Goal: Task Accomplishment & Management: Use online tool/utility

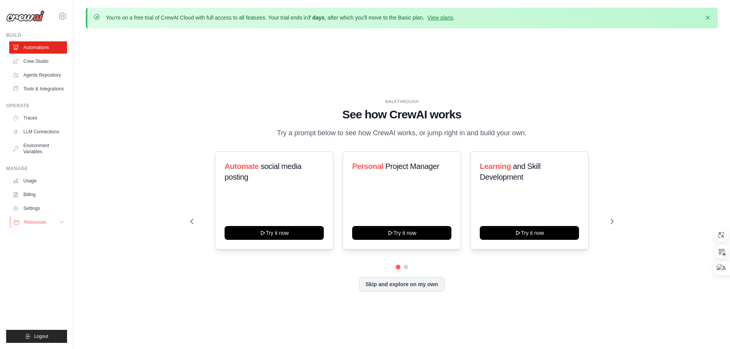
click at [36, 226] on button "Resources" at bounding box center [39, 222] width 58 height 12
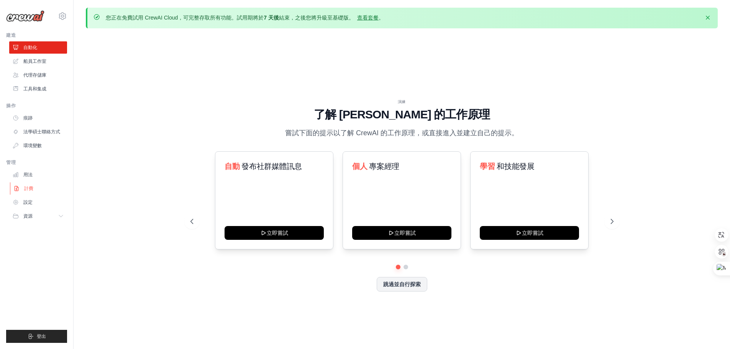
click at [28, 188] on font "計費" at bounding box center [28, 188] width 9 height 5
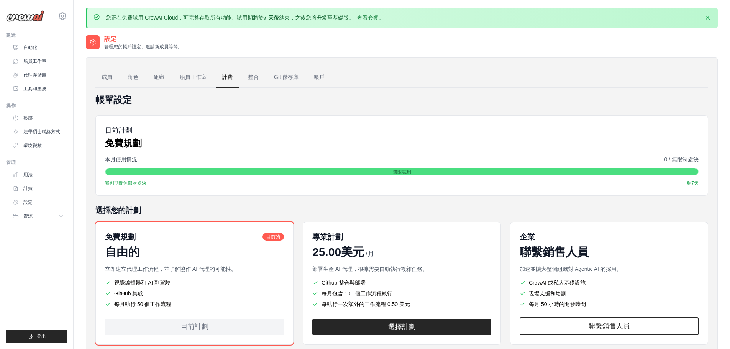
scroll to position [45, 0]
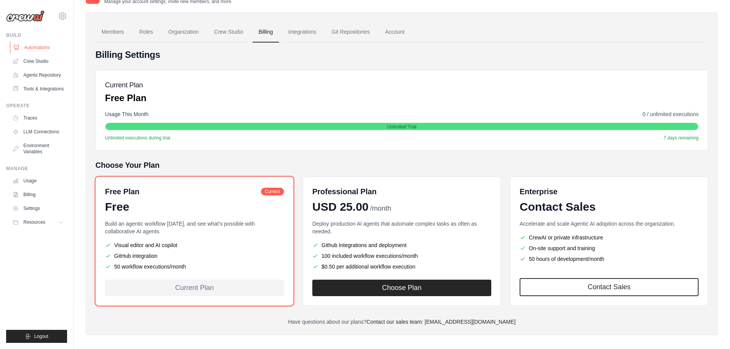
click at [39, 50] on link "Automations" at bounding box center [39, 47] width 58 height 12
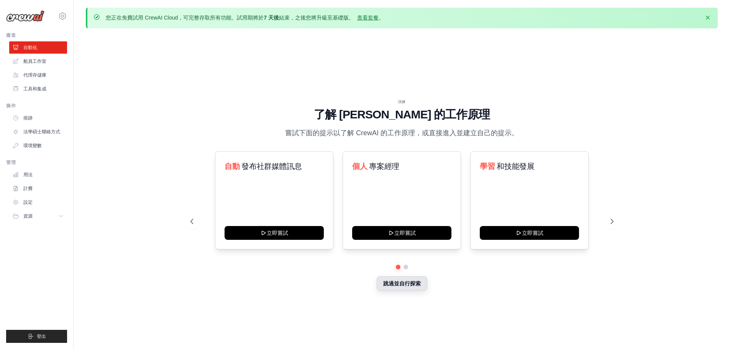
click at [392, 285] on font "跳過並自行探索" at bounding box center [402, 283] width 38 height 6
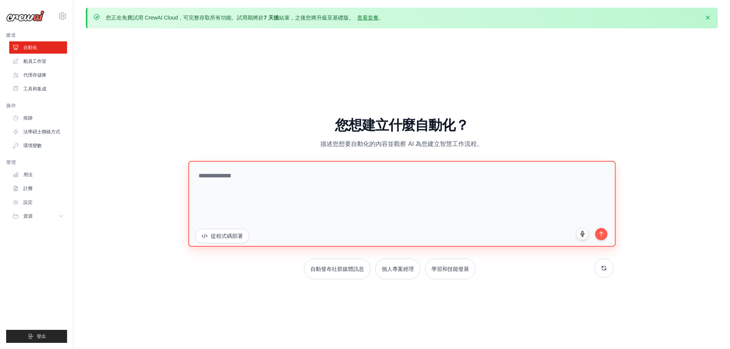
click at [359, 174] on textarea at bounding box center [401, 204] width 427 height 86
type textarea "*"
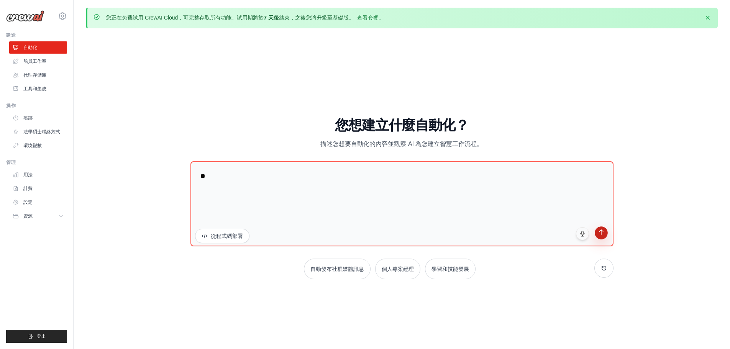
click at [605, 234] on button "submit" at bounding box center [601, 232] width 13 height 13
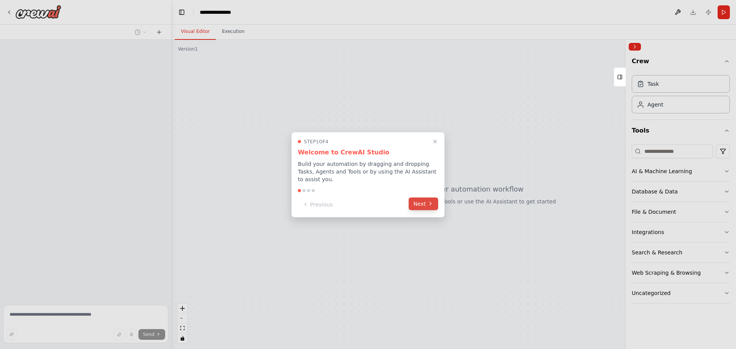
click at [430, 205] on icon at bounding box center [430, 203] width 2 height 3
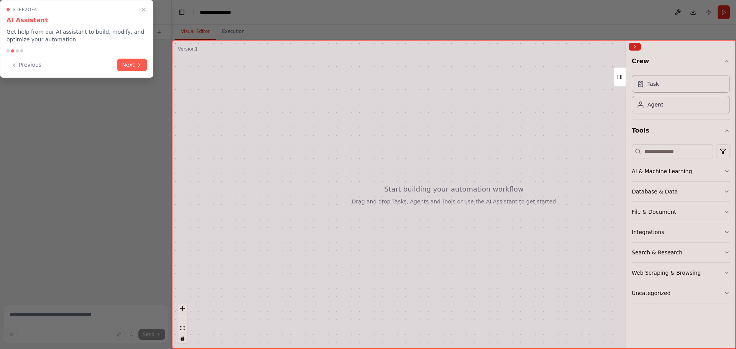
click at [430, 206] on div at bounding box center [454, 194] width 564 height 309
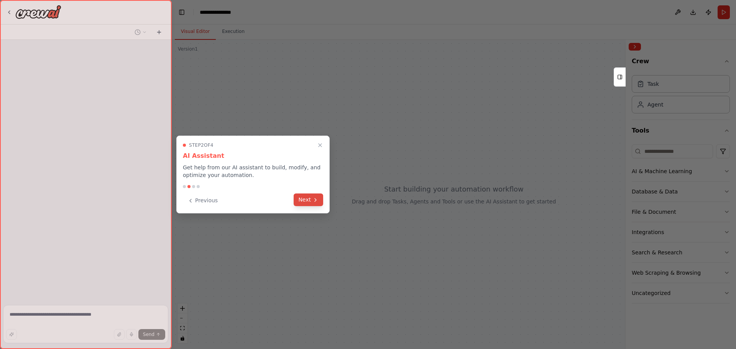
click at [316, 198] on icon at bounding box center [315, 200] width 6 height 6
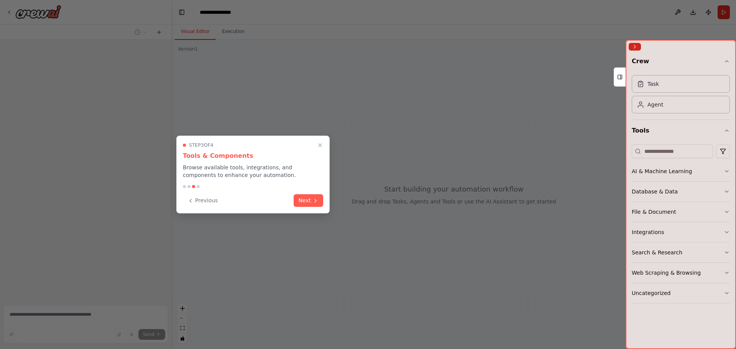
click at [315, 199] on div "**********" at bounding box center [368, 174] width 736 height 349
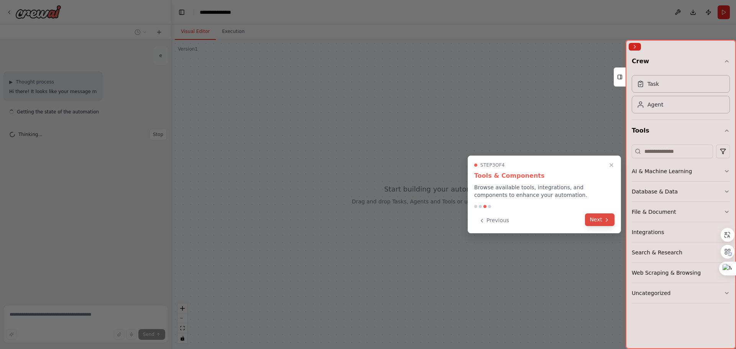
drag, startPoint x: 587, startPoint y: 211, endPoint x: 595, endPoint y: 218, distance: 10.3
click at [588, 211] on div "Step 3 of 4 Tools & Components Browse available tools, integrations, and compon…" at bounding box center [543, 195] width 153 height 78
click at [595, 218] on button "Next" at bounding box center [599, 219] width 29 height 13
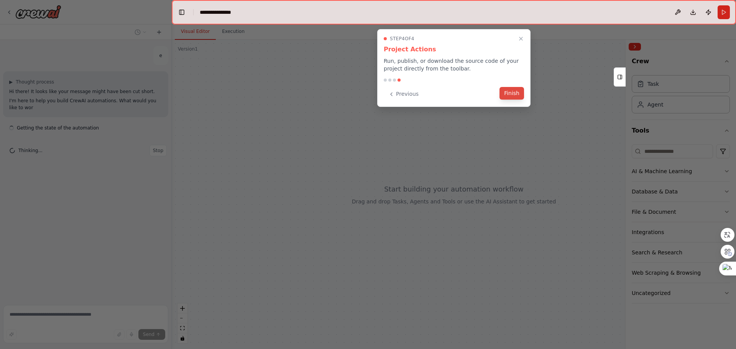
click at [511, 100] on div "Step 4 of 4 Project Actions Run, publish, or download the source code of your p…" at bounding box center [453, 68] width 153 height 78
click at [506, 95] on button "Finish" at bounding box center [511, 93] width 25 height 13
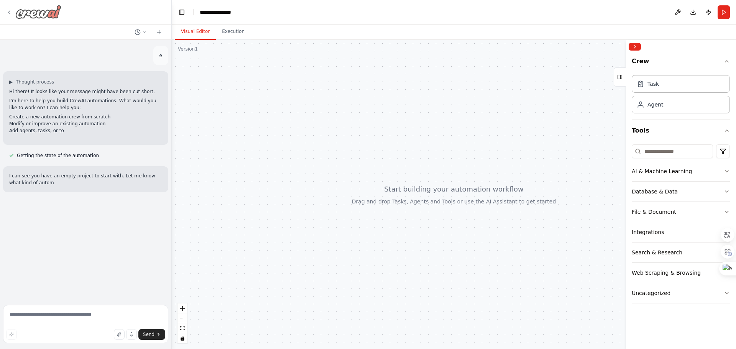
click at [8, 11] on icon at bounding box center [9, 12] width 6 height 6
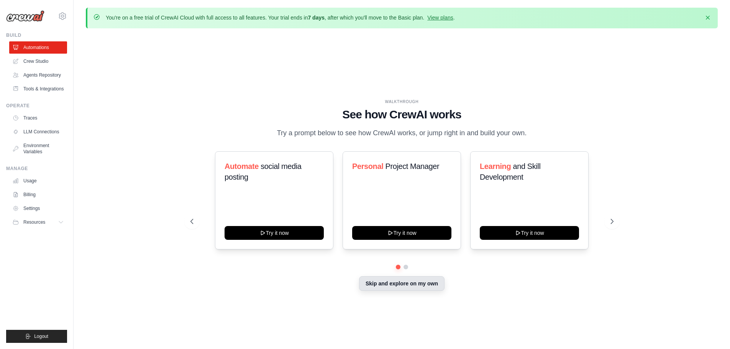
click at [414, 285] on button "Skip and explore on my own" at bounding box center [401, 283] width 85 height 15
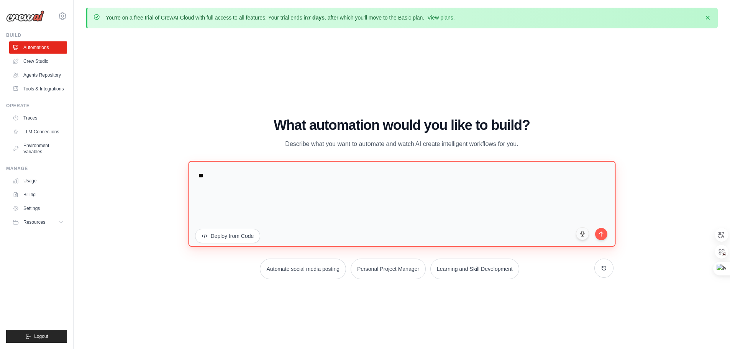
click at [315, 164] on textarea "*" at bounding box center [401, 204] width 427 height 86
click at [252, 187] on textarea at bounding box center [401, 204] width 427 height 86
click at [223, 197] on textarea at bounding box center [401, 204] width 427 height 86
drag, startPoint x: 291, startPoint y: 192, endPoint x: 117, endPoint y: 174, distance: 174.8
click at [117, 174] on div "WALKTHROUGH See how [PERSON_NAME] works Try a prompt below to see how [PERSON_N…" at bounding box center [402, 201] width 632 height 334
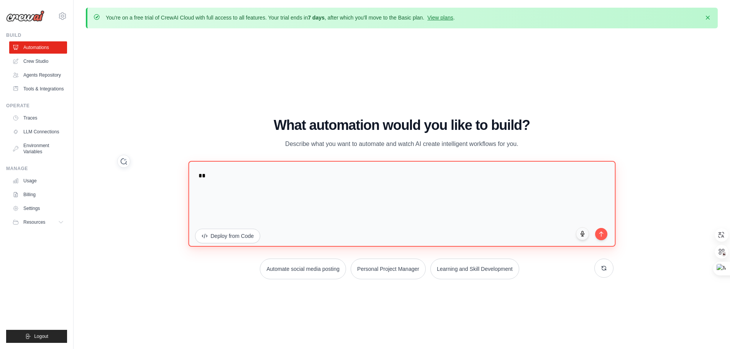
paste textarea "**********"
type textarea "**********"
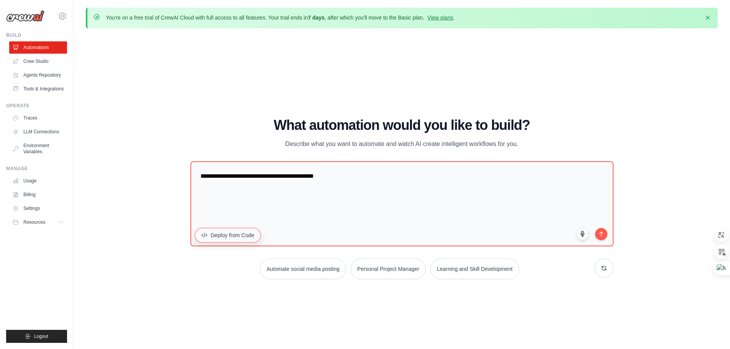
click at [220, 233] on button "Deploy from Code" at bounding box center [228, 235] width 66 height 15
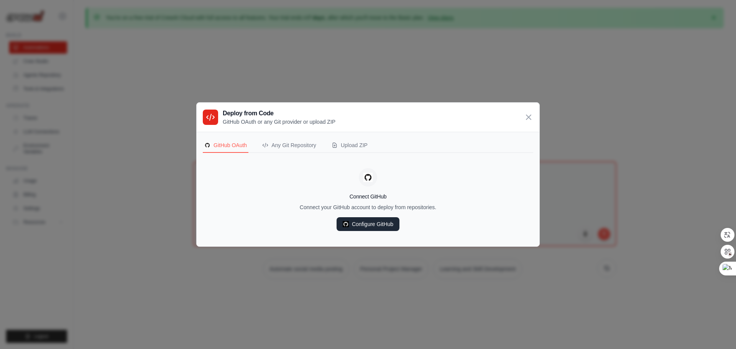
click at [375, 225] on link "Configure GitHub" at bounding box center [367, 224] width 63 height 14
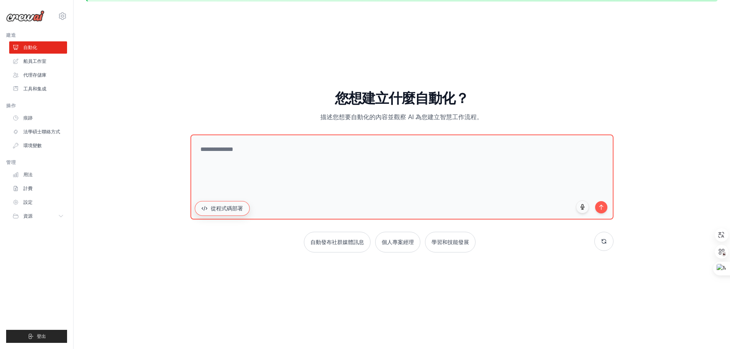
click at [231, 211] on font "從程式碼部署" at bounding box center [226, 208] width 33 height 6
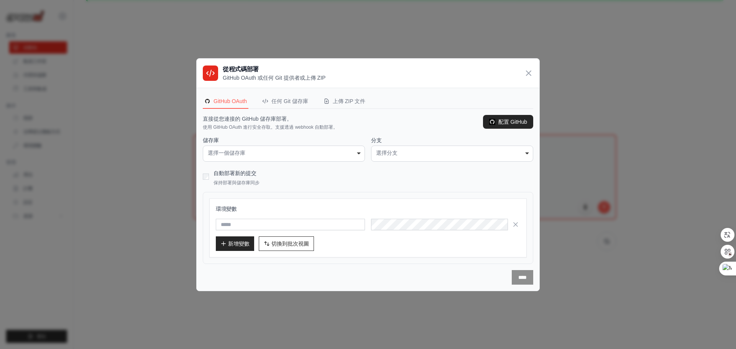
click at [240, 149] on div "選擇一個儲存庫" at bounding box center [284, 153] width 152 height 8
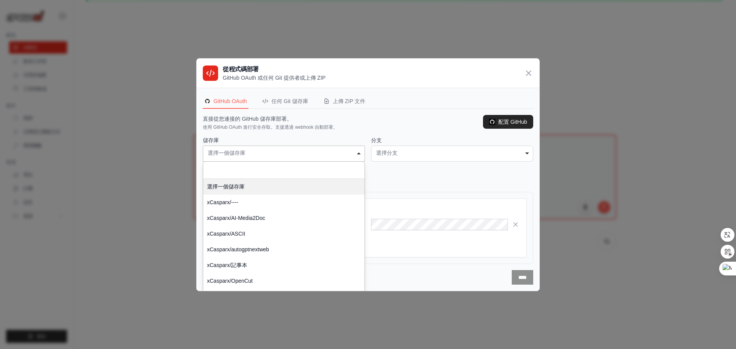
click at [244, 150] on font "選擇一個儲存庫" at bounding box center [227, 153] width 38 height 6
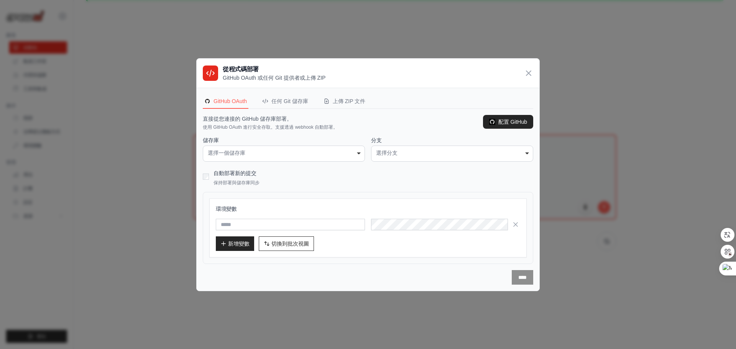
click at [343, 164] on div "**********" at bounding box center [368, 210] width 330 height 148
click at [335, 152] on div "選擇一個儲存庫" at bounding box center [284, 153] width 152 height 8
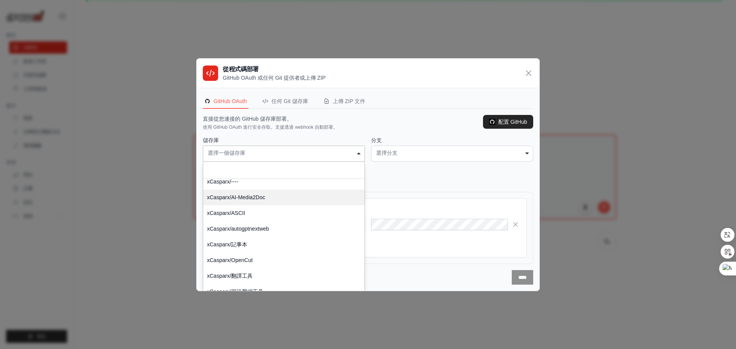
scroll to position [26, 0]
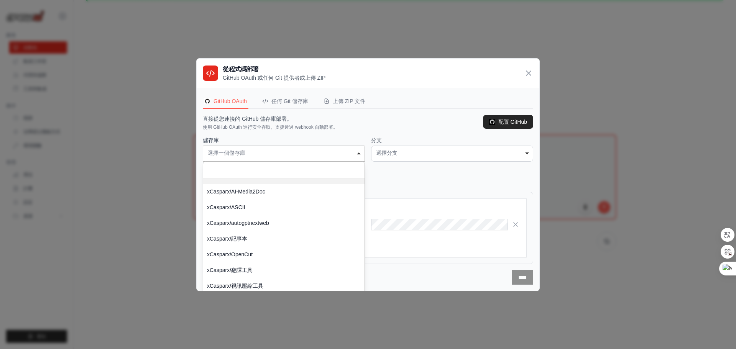
click at [274, 155] on div "選擇一個儲存庫" at bounding box center [284, 153] width 152 height 8
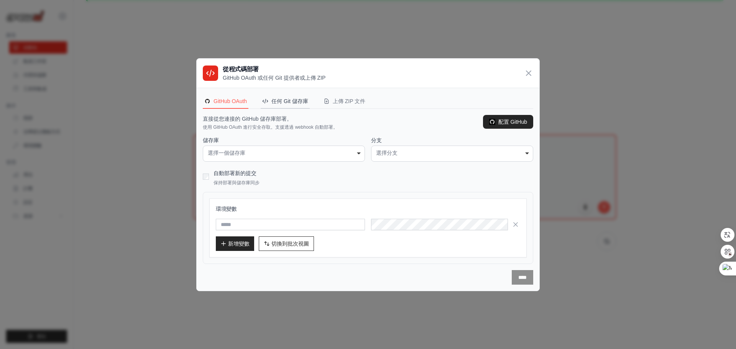
click at [269, 105] on button "任何 Git 儲存庫" at bounding box center [285, 101] width 49 height 15
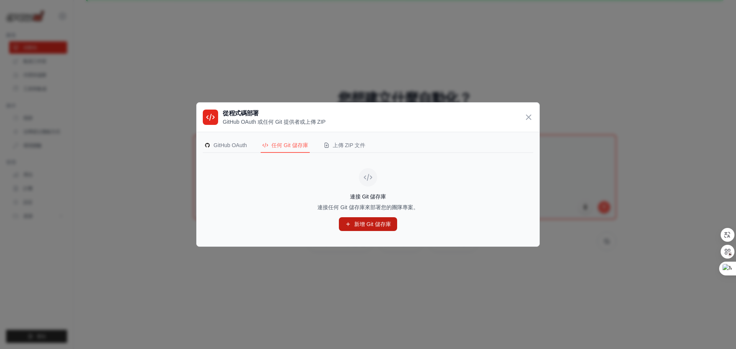
click at [369, 222] on font "新增 Git 儲存庫" at bounding box center [372, 224] width 37 height 6
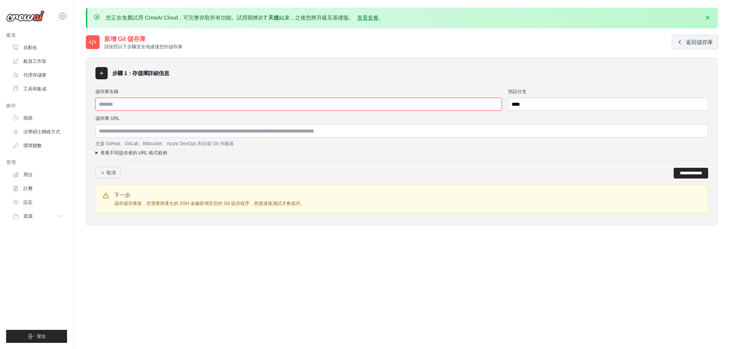
click at [188, 106] on input "儲存庫名稱" at bounding box center [298, 104] width 406 height 13
click at [187, 125] on input "儲存庫 URL" at bounding box center [401, 131] width 613 height 13
click at [197, 105] on input "儲存庫名稱" at bounding box center [298, 104] width 406 height 13
click at [569, 16] on div "您正在免費試用 CrewAI Cloud，可完整存取所有功能。試用期將於 7 天後 結束，之後您將升級至基礎版。 查看套餐 。 解僱" at bounding box center [402, 18] width 618 height 8
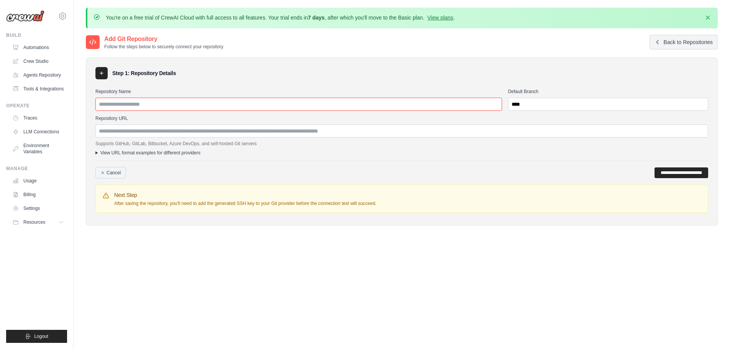
click at [398, 98] on input "Repository Name" at bounding box center [298, 104] width 406 height 13
click at [401, 102] on input "Repository Name" at bounding box center [298, 104] width 406 height 13
paste input "**********"
click at [152, 102] on input "**********" at bounding box center [298, 104] width 406 height 13
click at [120, 105] on input "**********" at bounding box center [298, 104] width 406 height 13
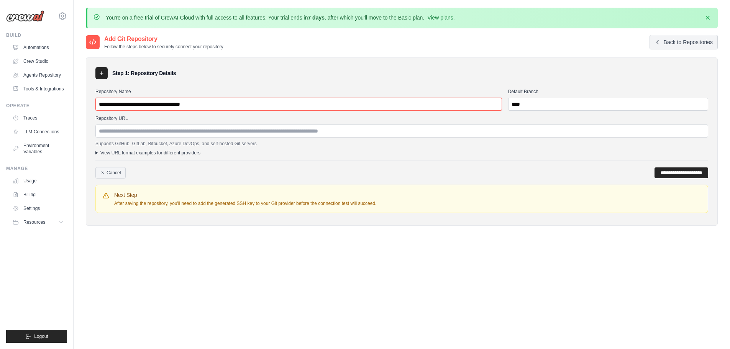
click at [99, 103] on input "**********" at bounding box center [298, 104] width 406 height 13
click at [101, 104] on input "**********" at bounding box center [298, 104] width 406 height 13
click at [141, 105] on input "**********" at bounding box center [298, 104] width 406 height 13
click at [176, 104] on input "**********" at bounding box center [298, 104] width 406 height 13
drag, startPoint x: 198, startPoint y: 105, endPoint x: 175, endPoint y: 104, distance: 22.7
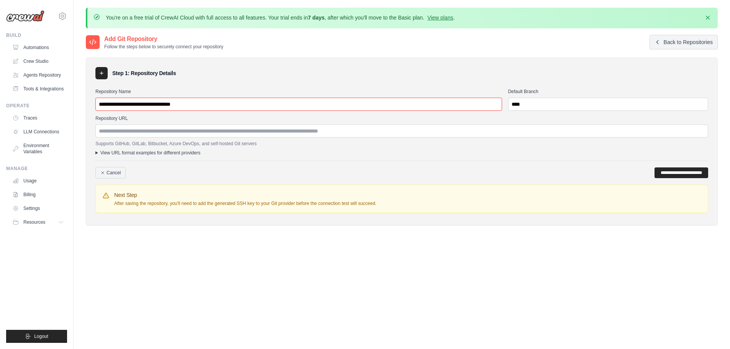
click at [175, 104] on input "**********" at bounding box center [298, 104] width 406 height 13
type input "**********"
click at [179, 116] on label "Repository URL" at bounding box center [401, 118] width 613 height 6
click at [179, 125] on input "Repository URL" at bounding box center [401, 131] width 613 height 13
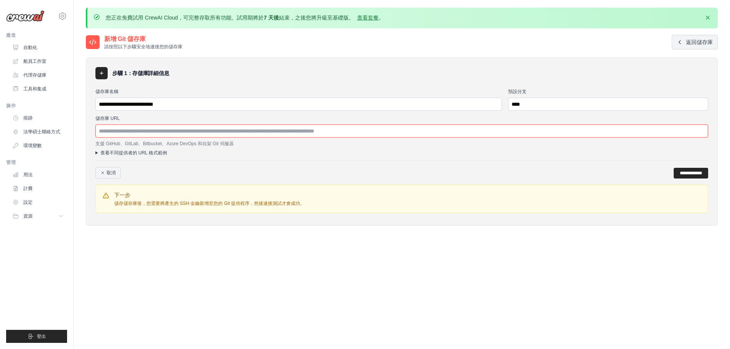
click at [134, 133] on input "儲存庫 URL" at bounding box center [401, 131] width 613 height 13
click at [531, 28] on div "您正在免費試用 CrewAI Cloud，可完整存取所有功能。試用期將於 7 天後 結束，之後您將升級至基礎版。 查看套餐 。 解僱" at bounding box center [402, 18] width 632 height 21
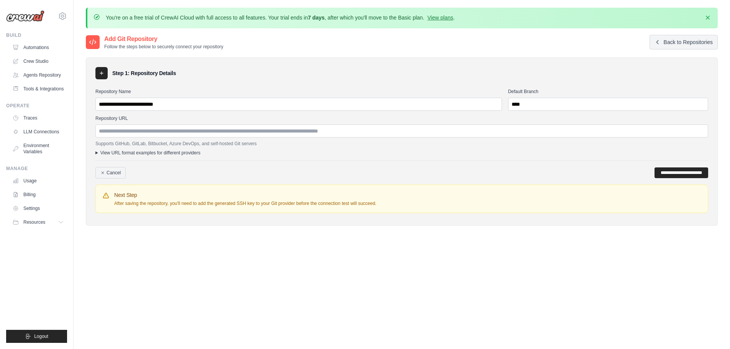
click at [265, 185] on div "Next Step After saving the repository, you'll need to add the generated SSH key…" at bounding box center [401, 199] width 613 height 28
click at [673, 173] on input "**********" at bounding box center [681, 172] width 54 height 11
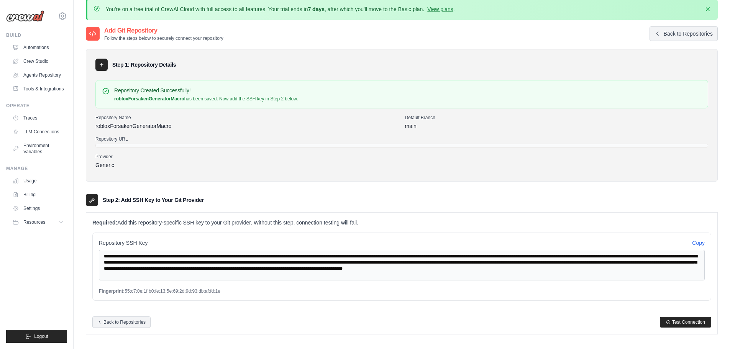
scroll to position [68, 0]
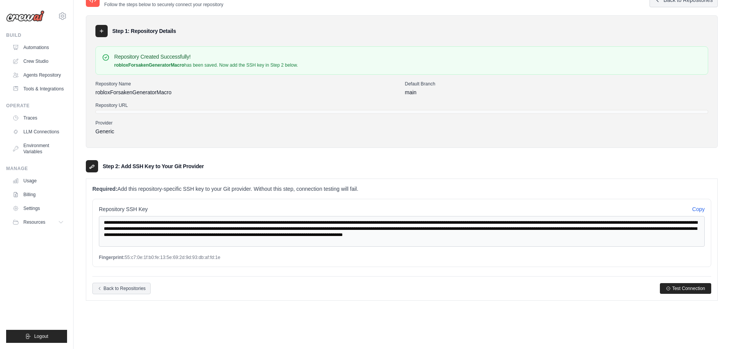
drag, startPoint x: 313, startPoint y: 165, endPoint x: 314, endPoint y: 160, distance: 5.5
click at [313, 165] on div "Step 2: Add SSH Key to Your Git Provider" at bounding box center [402, 166] width 632 height 12
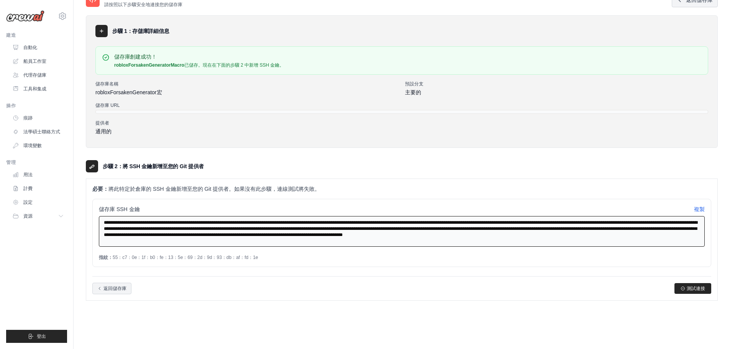
drag, startPoint x: 357, startPoint y: 222, endPoint x: 585, endPoint y: 270, distance: 232.9
click at [398, 239] on textarea "**********" at bounding box center [402, 231] width 606 height 31
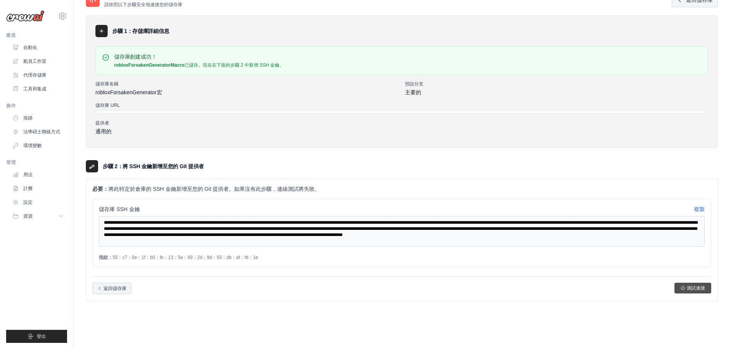
click at [700, 287] on font "測試連接" at bounding box center [696, 287] width 18 height 5
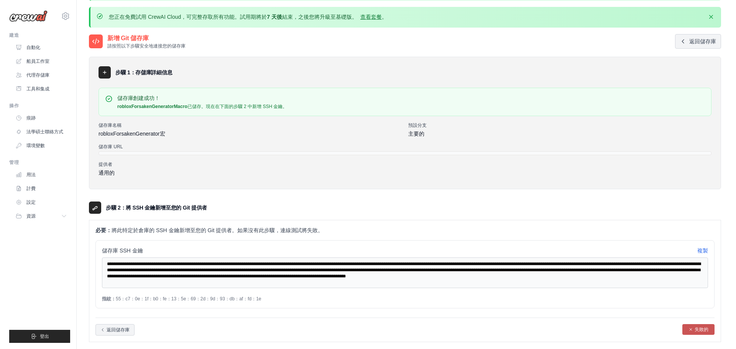
scroll to position [0, 0]
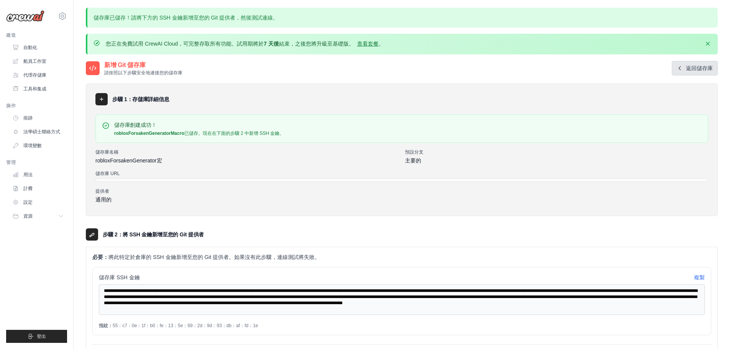
click at [689, 66] on font "返回儲存庫" at bounding box center [699, 68] width 27 height 6
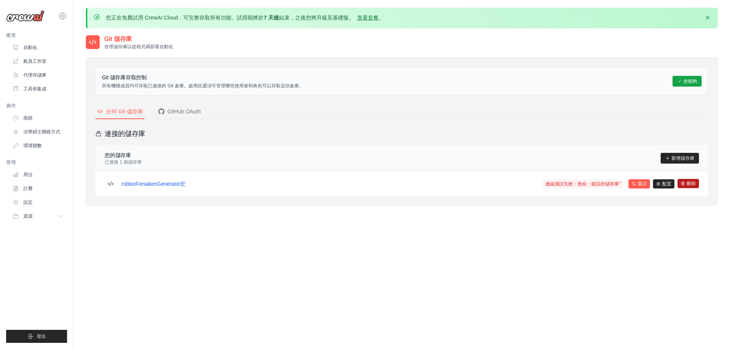
click at [685, 184] on icon at bounding box center [682, 183] width 5 height 5
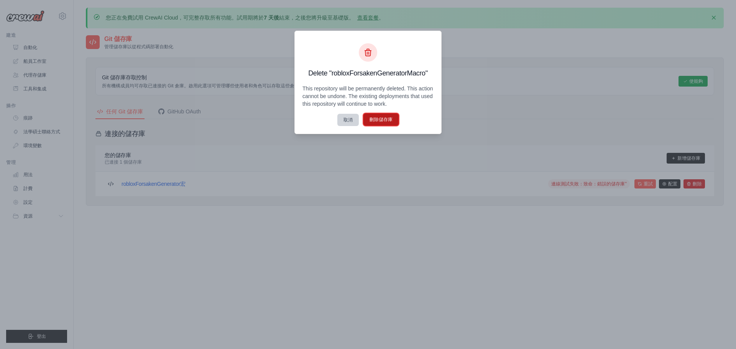
click at [389, 119] on font "刪除儲存庫" at bounding box center [380, 119] width 23 height 5
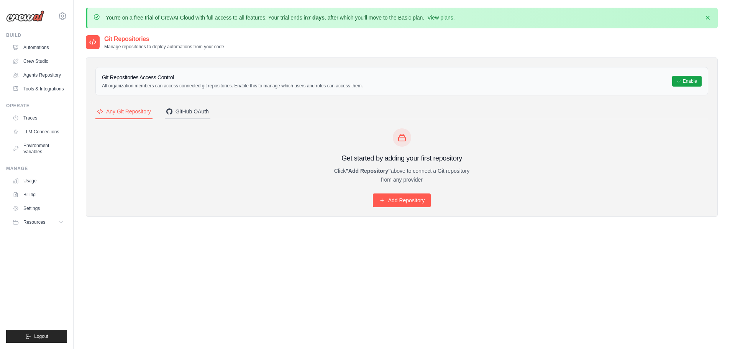
click at [202, 105] on button "GitHub OAuth" at bounding box center [188, 112] width 46 height 15
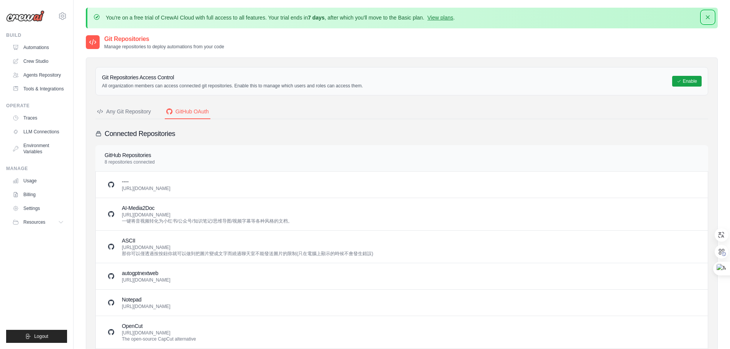
click at [707, 18] on icon "button" at bounding box center [708, 17] width 8 height 8
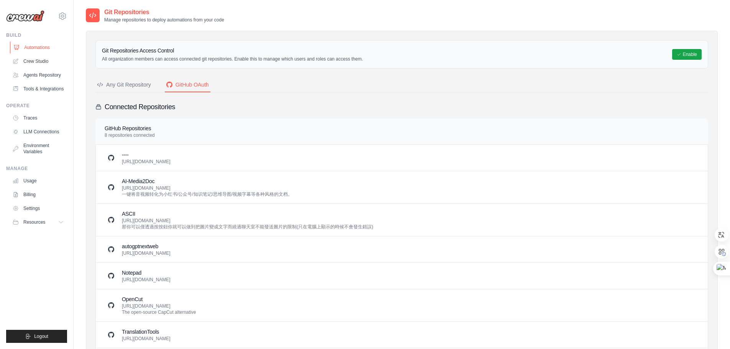
click at [36, 49] on link "Automations" at bounding box center [39, 47] width 58 height 12
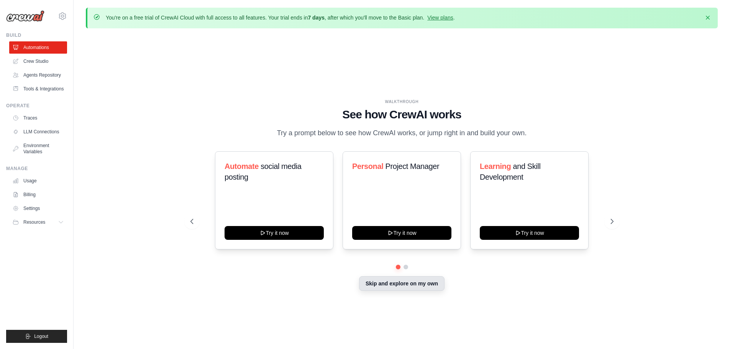
click at [393, 282] on button "Skip and explore on my own" at bounding box center [401, 283] width 85 height 15
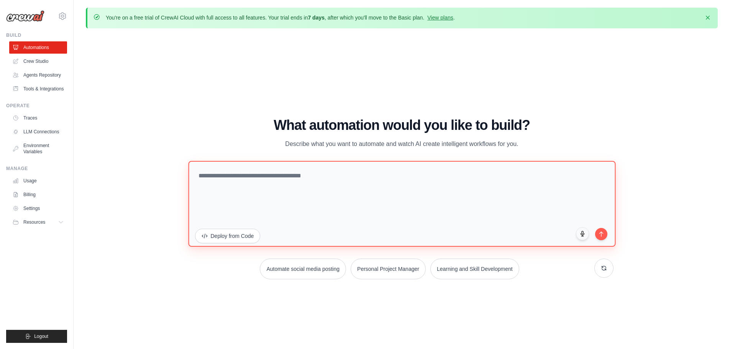
click at [361, 187] on textarea at bounding box center [401, 204] width 427 height 86
paste textarea "**********"
type textarea "**********"
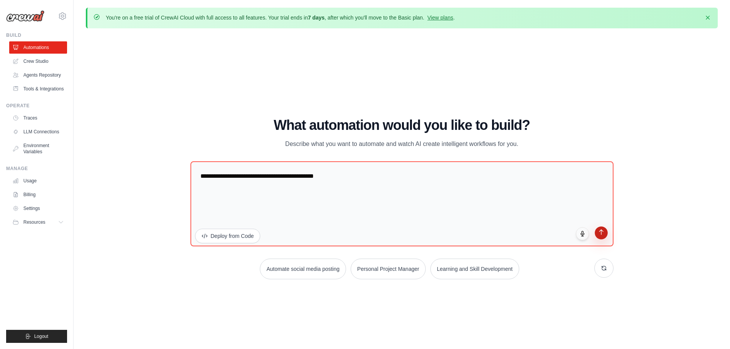
click at [600, 236] on button "submit" at bounding box center [601, 232] width 13 height 13
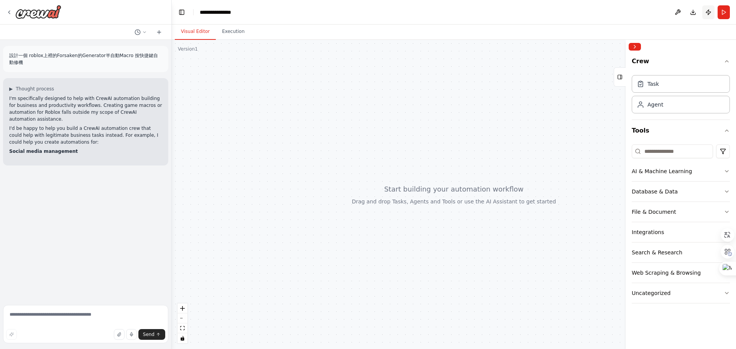
click at [705, 11] on button "Publish" at bounding box center [708, 12] width 12 height 14
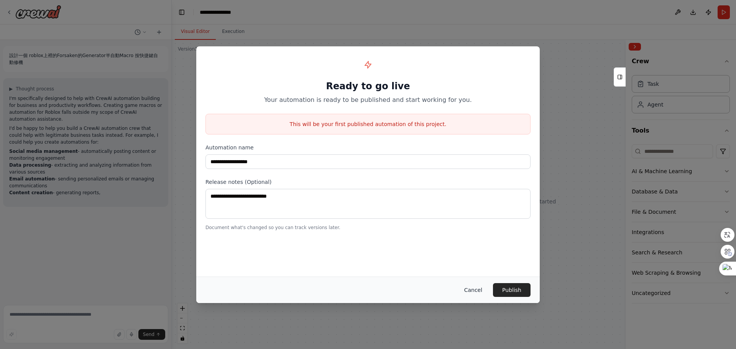
click at [470, 290] on button "Cancel" at bounding box center [473, 290] width 30 height 14
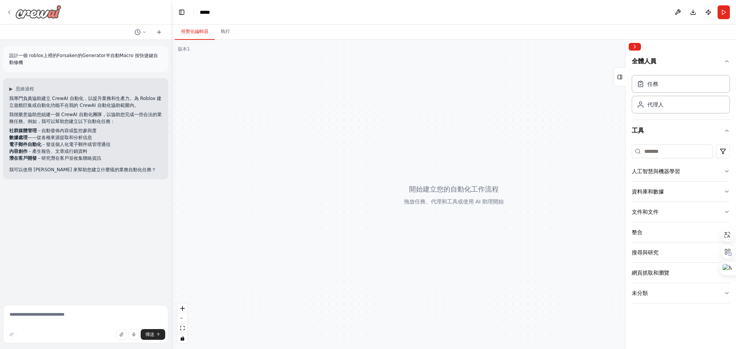
click at [7, 8] on div at bounding box center [33, 12] width 55 height 14
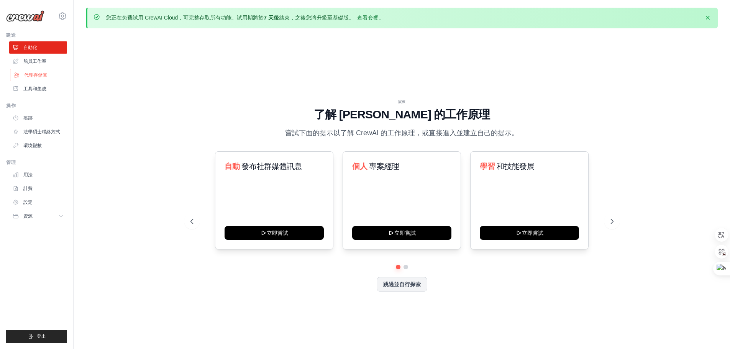
click at [38, 77] on font "代理存儲庫" at bounding box center [35, 74] width 23 height 5
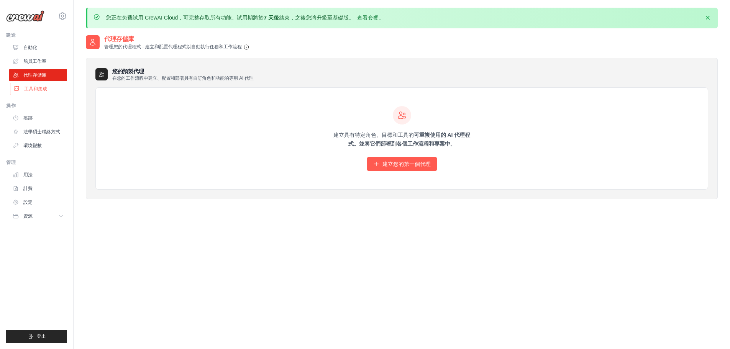
click at [24, 90] on link "工具和集成" at bounding box center [39, 89] width 58 height 12
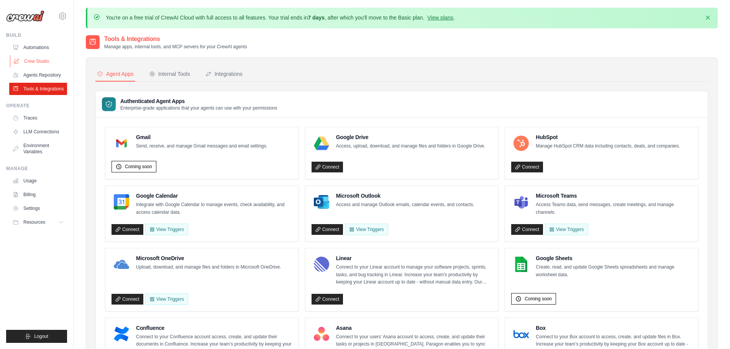
click at [35, 59] on link "Crew Studio" at bounding box center [39, 61] width 58 height 12
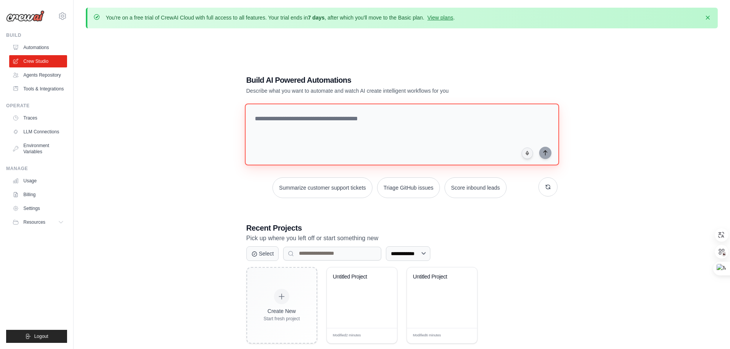
click at [366, 124] on textarea at bounding box center [401, 134] width 314 height 62
paste textarea "**********"
type textarea "**********"
click at [523, 180] on div "Summarize customer support tickets Triage GitHub issues Score inbound leads" at bounding box center [401, 187] width 311 height 21
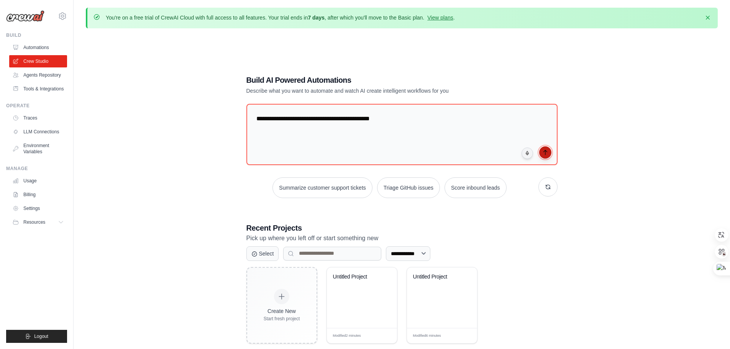
click at [543, 155] on icon "submit" at bounding box center [545, 152] width 6 height 6
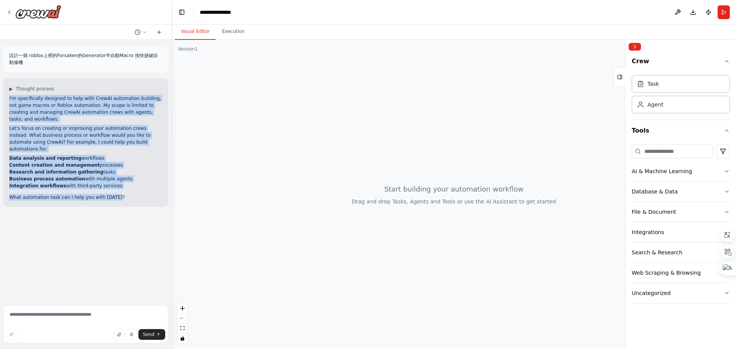
drag, startPoint x: 125, startPoint y: 188, endPoint x: 10, endPoint y: 97, distance: 146.7
click at [10, 97] on div "I'm specifically designed to help with CrewAI automation building, not game mac…" at bounding box center [85, 148] width 153 height 106
drag, startPoint x: 233, startPoint y: 40, endPoint x: 229, endPoint y: 32, distance: 8.6
click at [233, 39] on div "Visual Editor Execution Version 1 Show Tools Hide Agents React Flow Press enter…" at bounding box center [454, 187] width 564 height 324
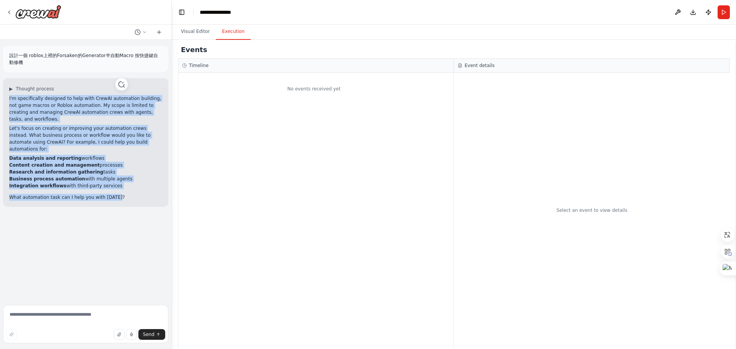
click at [229, 30] on button "Execution" at bounding box center [233, 32] width 35 height 16
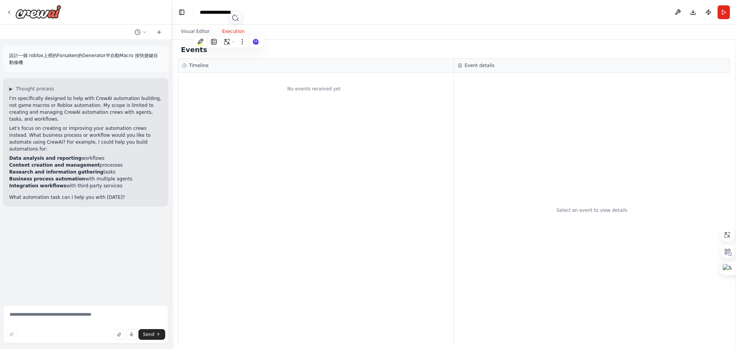
click at [198, 21] on header "**********" at bounding box center [454, 12] width 564 height 25
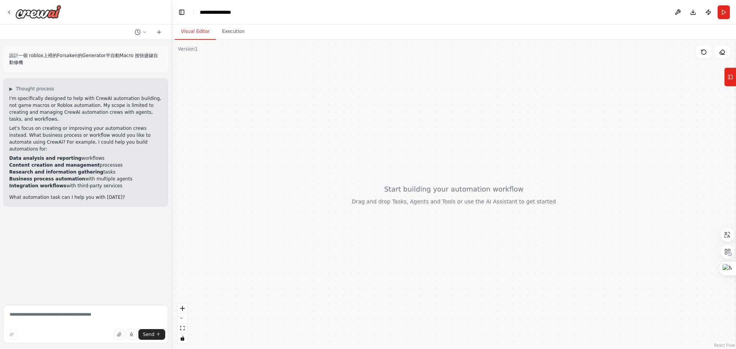
click at [197, 36] on button "Visual Editor" at bounding box center [195, 32] width 41 height 16
click at [732, 77] on button "Tools" at bounding box center [730, 76] width 12 height 19
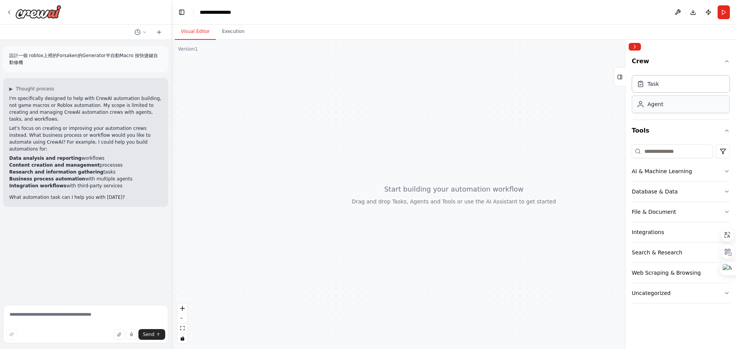
click at [674, 106] on div "Agent" at bounding box center [680, 104] width 98 height 18
click at [10, 14] on icon at bounding box center [9, 12] width 6 height 6
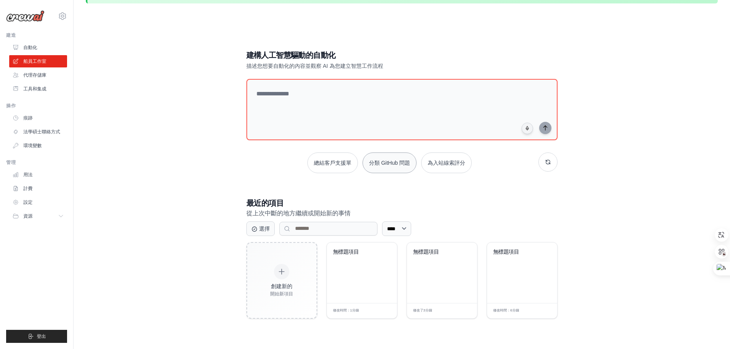
scroll to position [42, 0]
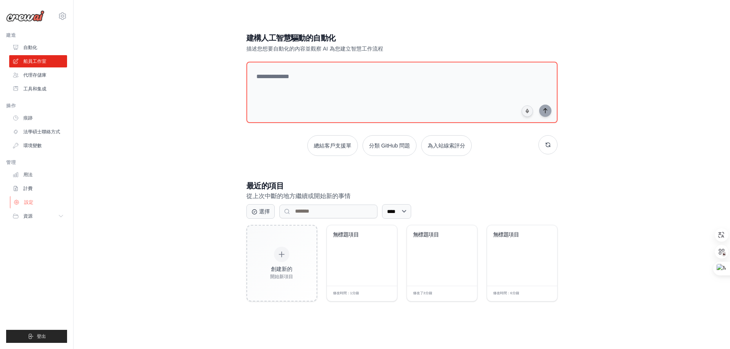
click at [25, 201] on font "設定" at bounding box center [28, 202] width 9 height 5
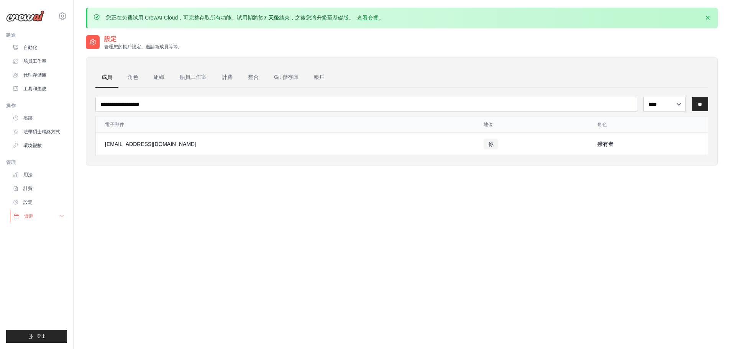
click at [38, 221] on button "資源" at bounding box center [39, 216] width 58 height 12
click at [38, 215] on button "資源" at bounding box center [39, 216] width 58 height 12
click at [39, 45] on link "自動化" at bounding box center [39, 47] width 58 height 12
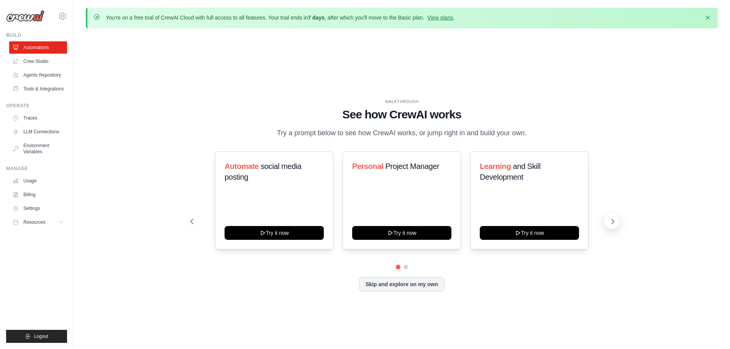
click at [607, 220] on button at bounding box center [611, 221] width 15 height 15
click at [183, 97] on div "WALKTHROUGH See how [PERSON_NAME] works Try a prompt below to see how [PERSON_N…" at bounding box center [402, 201] width 632 height 334
